Goal: Find specific page/section: Find specific page/section

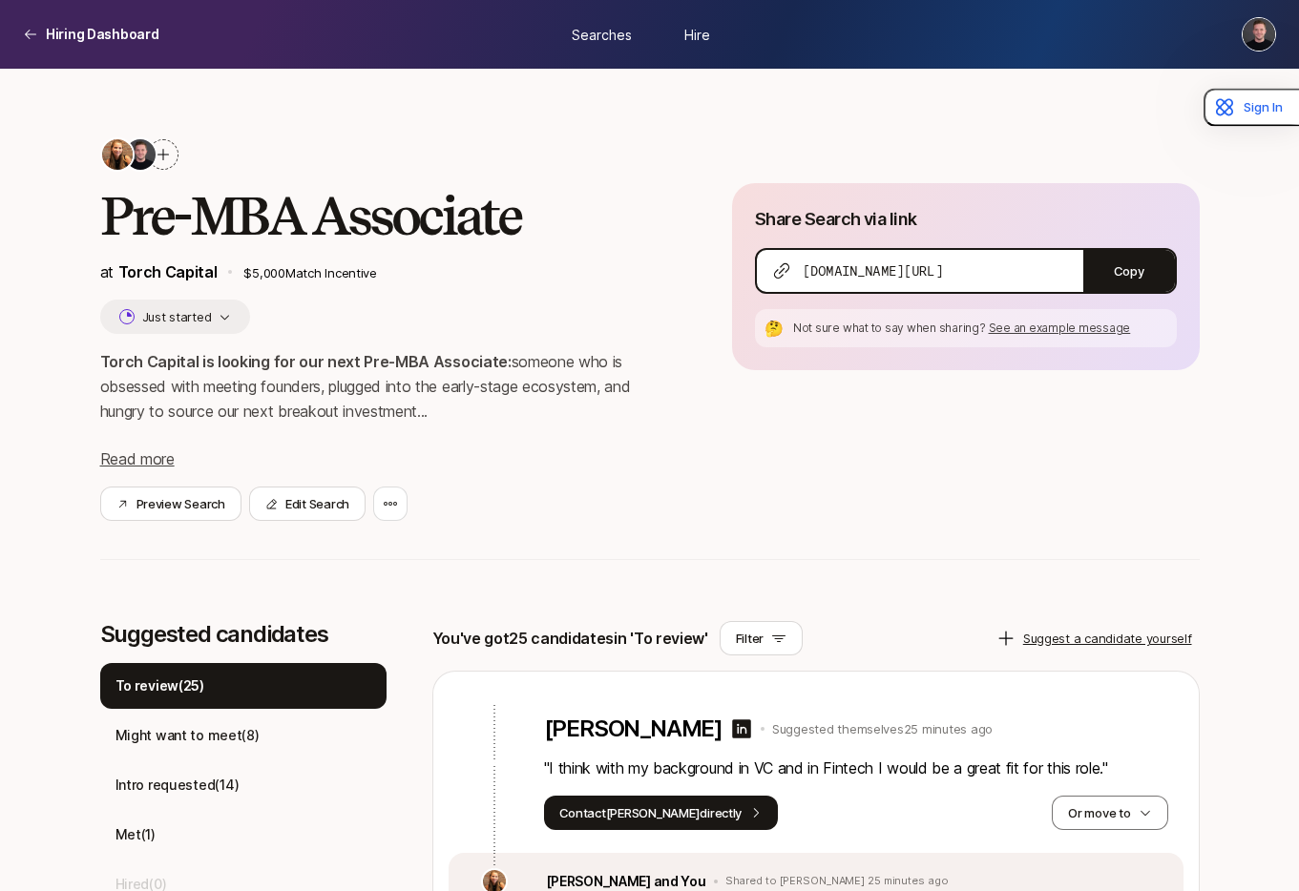
scroll to position [58, 0]
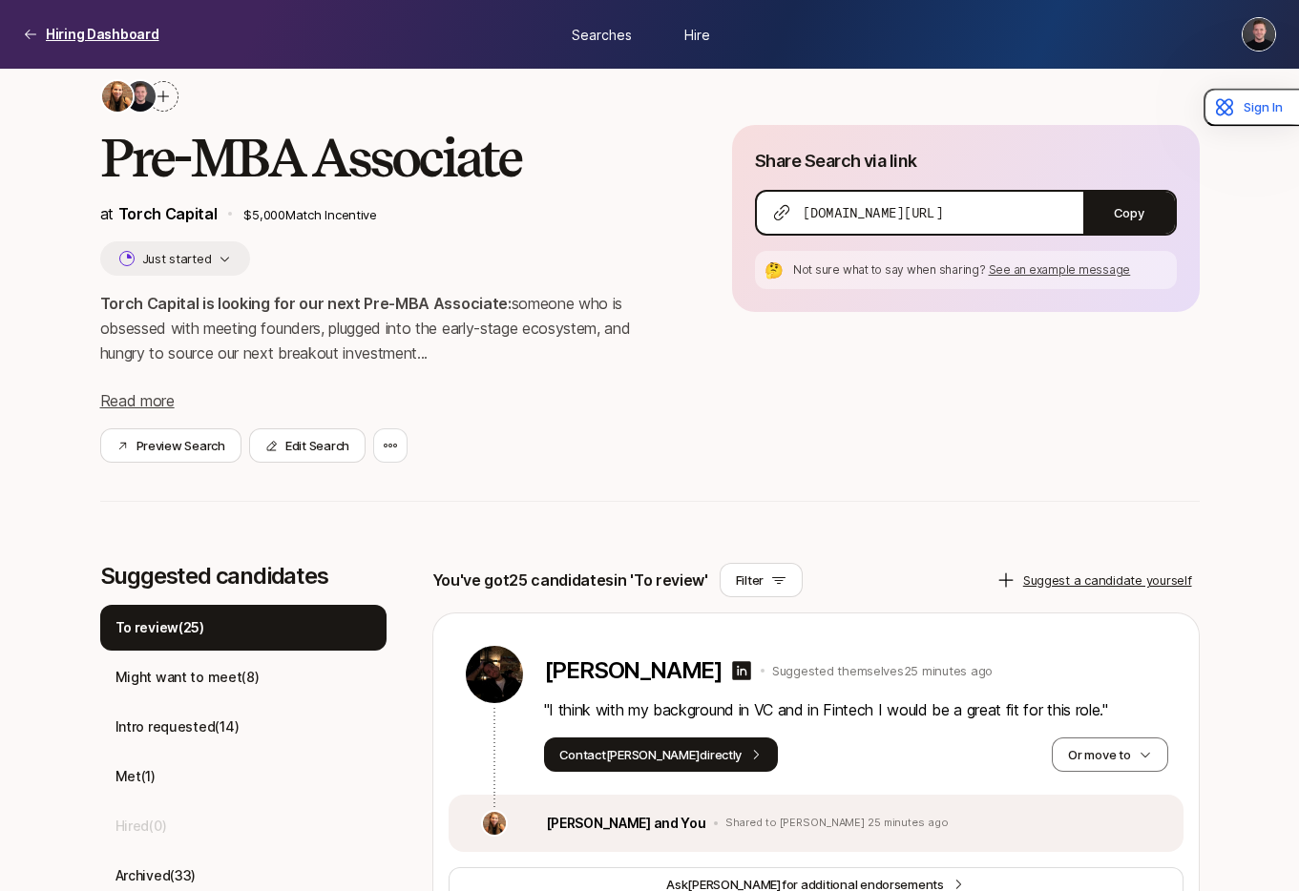
click at [80, 30] on p "Hiring Dashboard" at bounding box center [103, 34] width 114 height 23
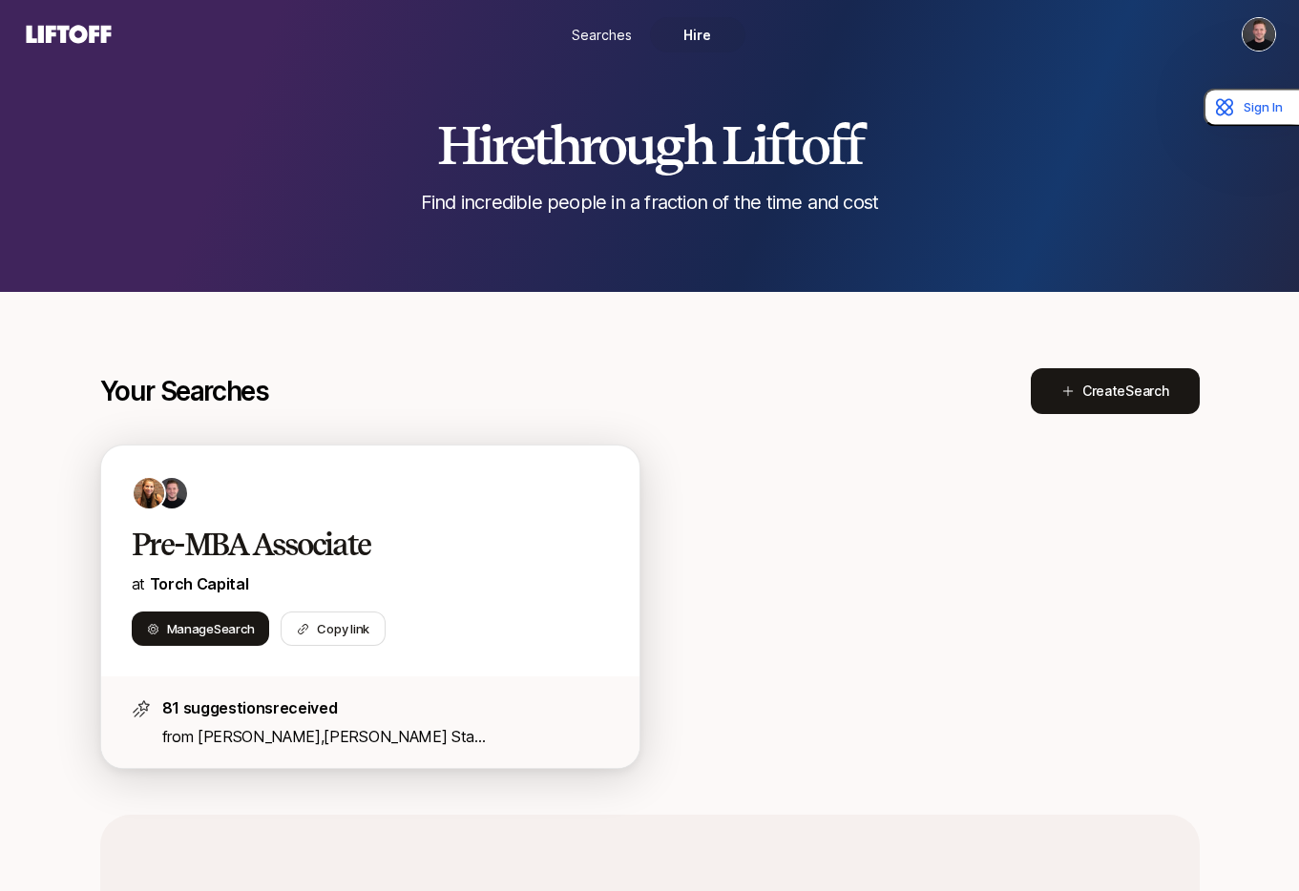
click at [267, 534] on h2 "Pre-MBA Associate" at bounding box center [350, 545] width 437 height 38
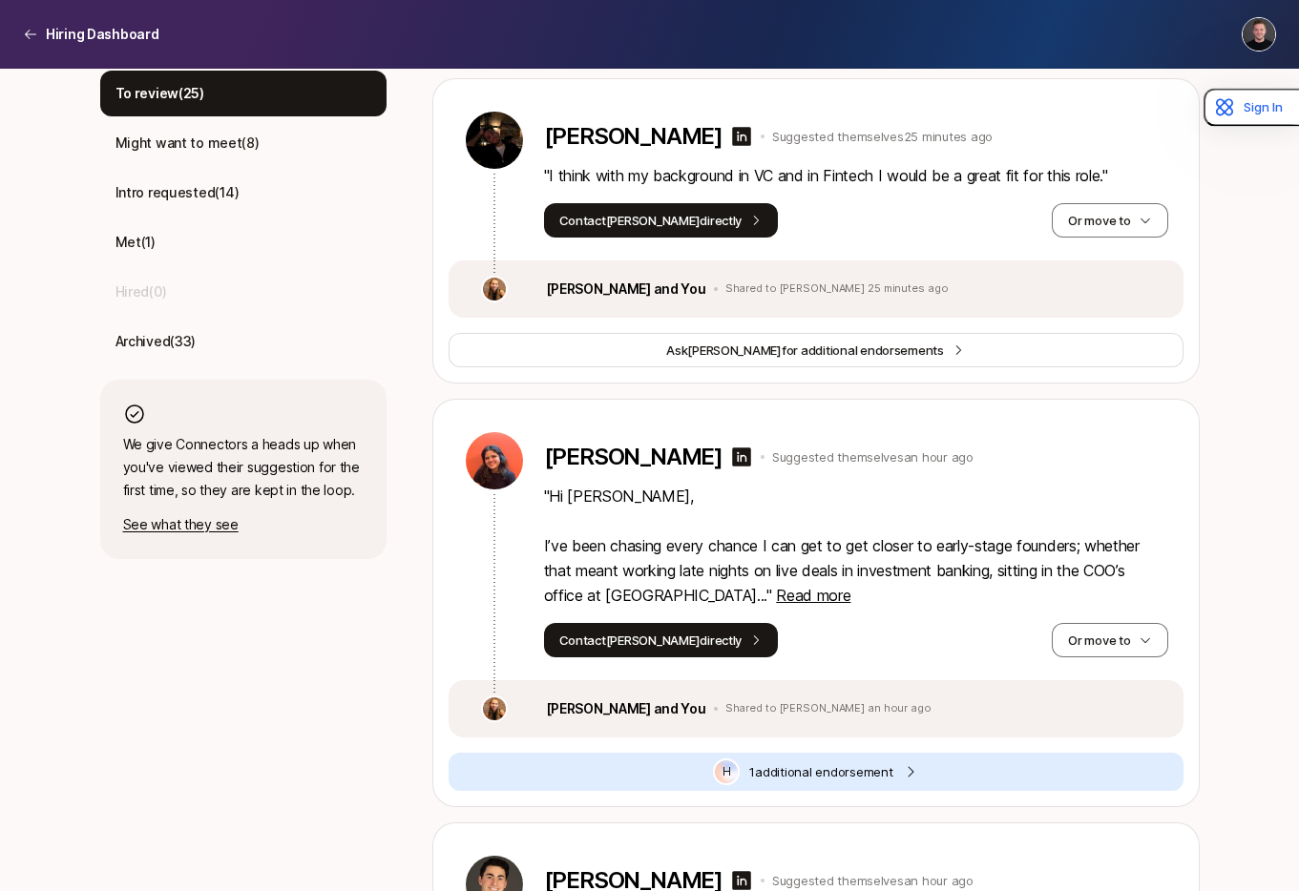
scroll to position [594, 0]
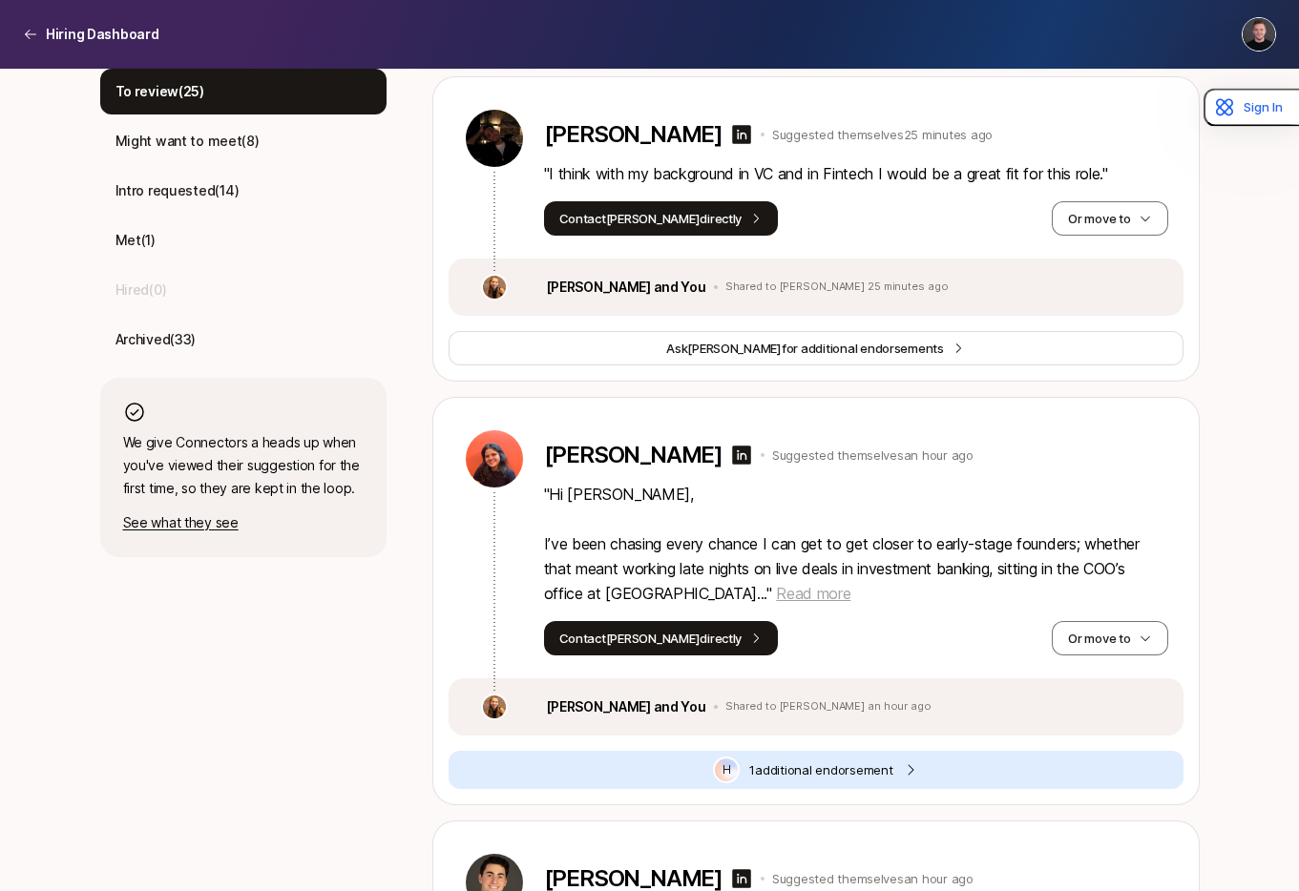
click at [776, 590] on span "Read more" at bounding box center [813, 593] width 74 height 19
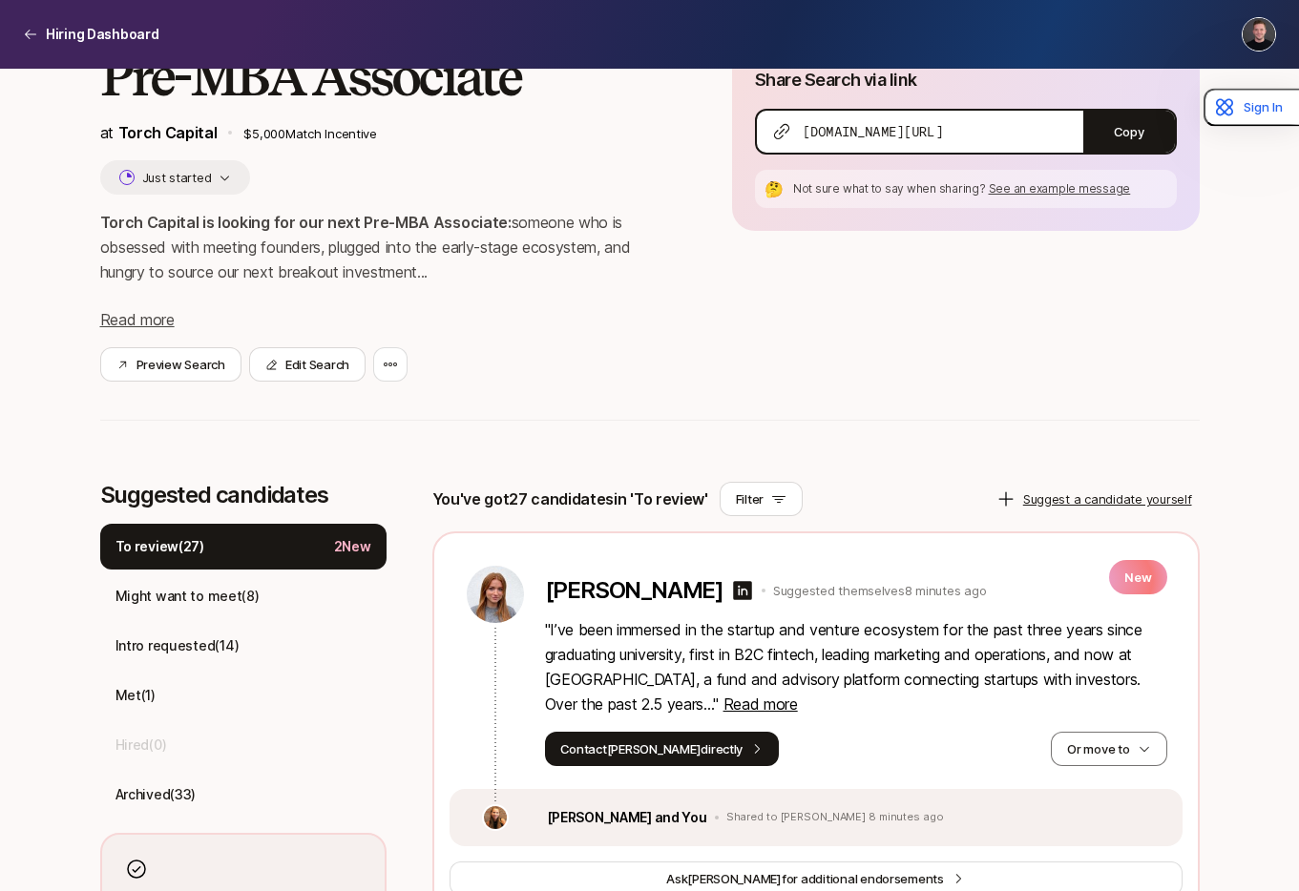
scroll to position [142, 0]
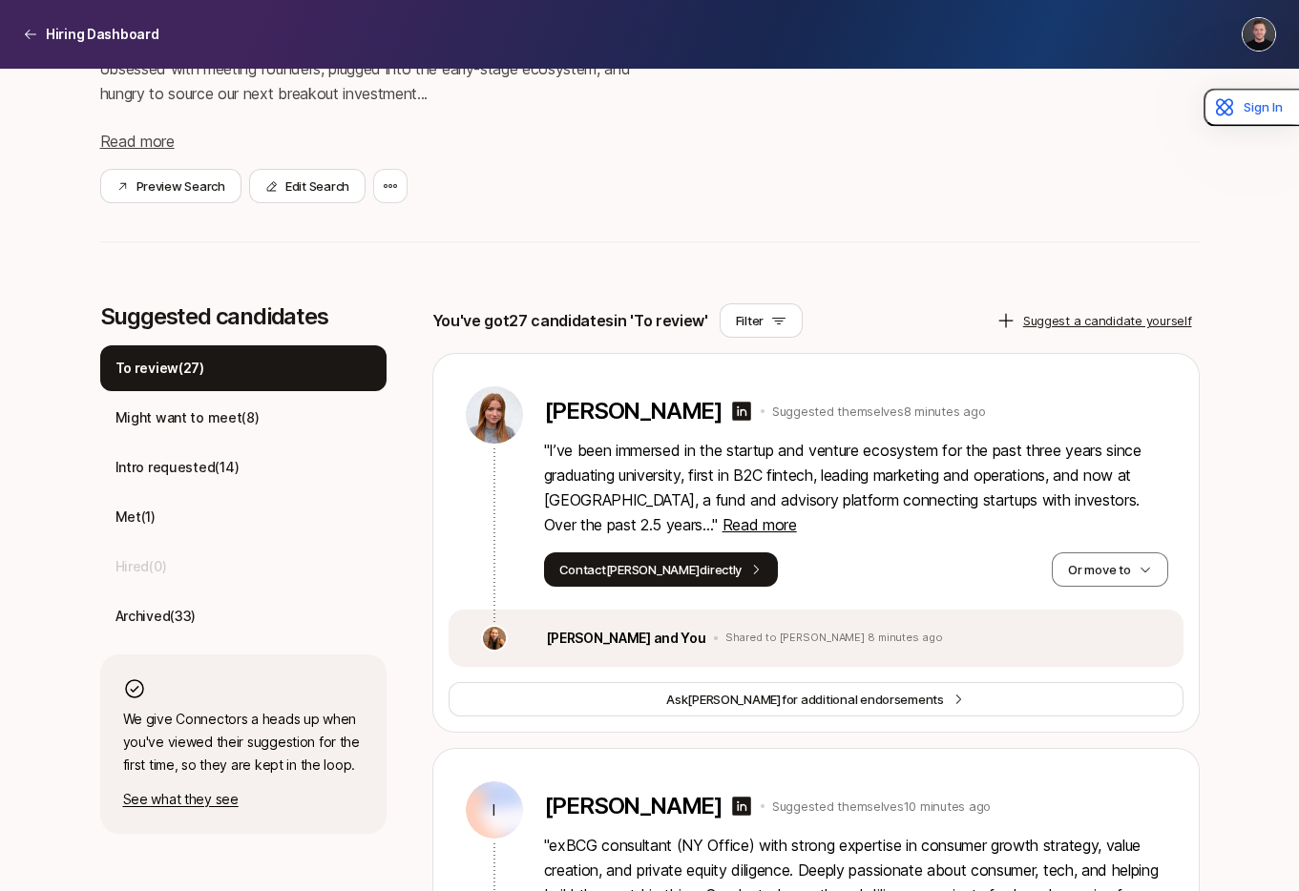
scroll to position [346, 0]
